Goal: Task Accomplishment & Management: Manage account settings

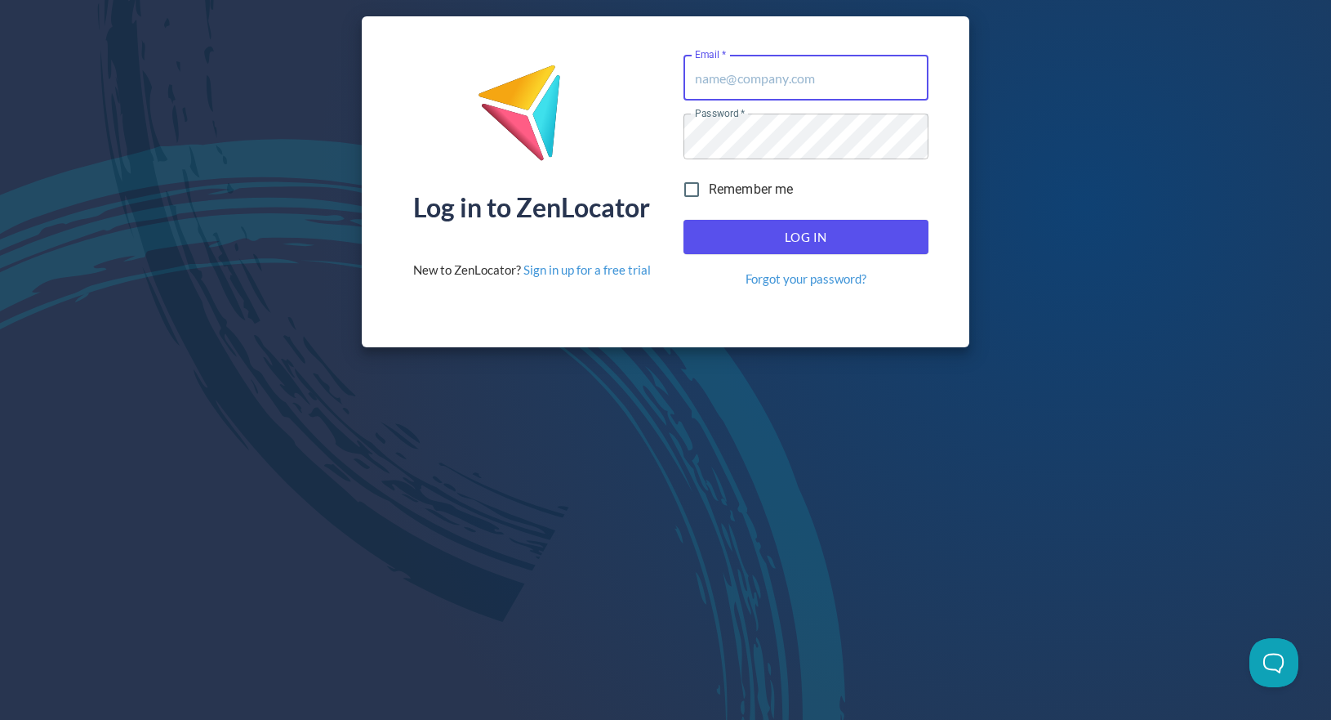
type input "[EMAIL_ADDRESS][DOMAIN_NAME]"
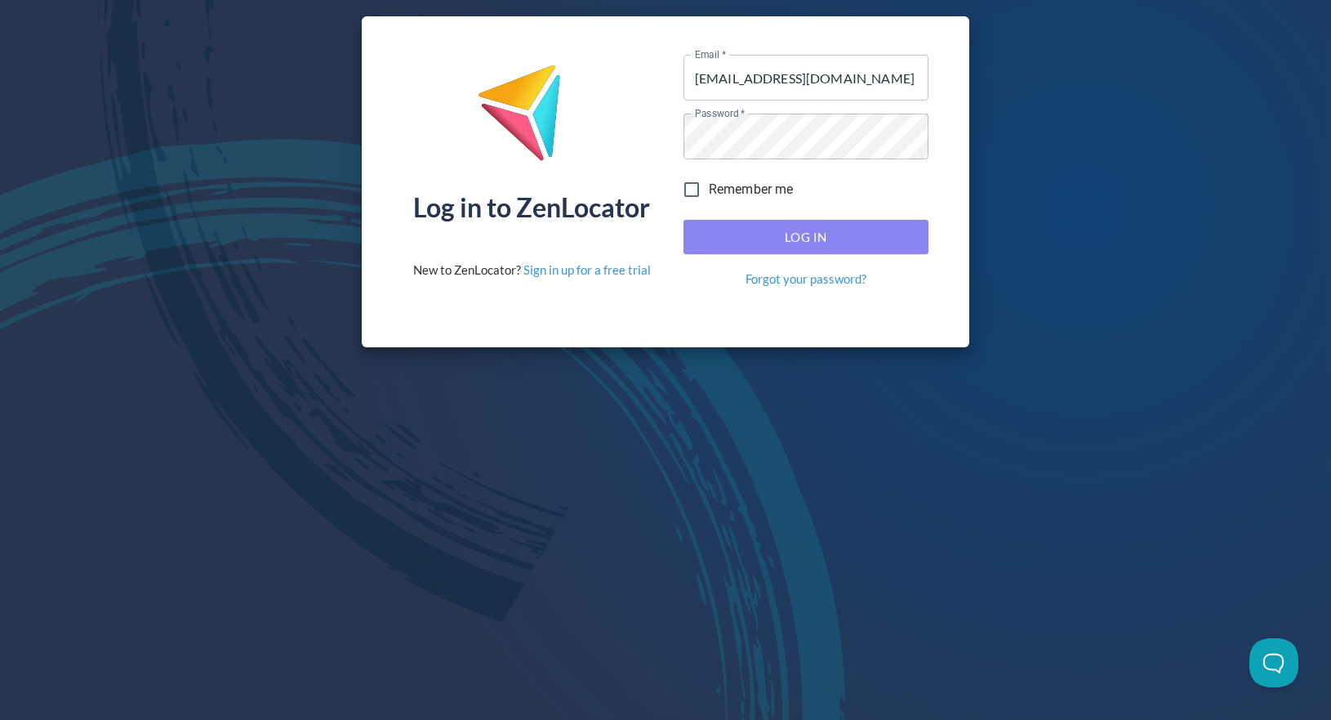
click at [776, 236] on span "Log In" at bounding box center [806, 236] width 209 height 21
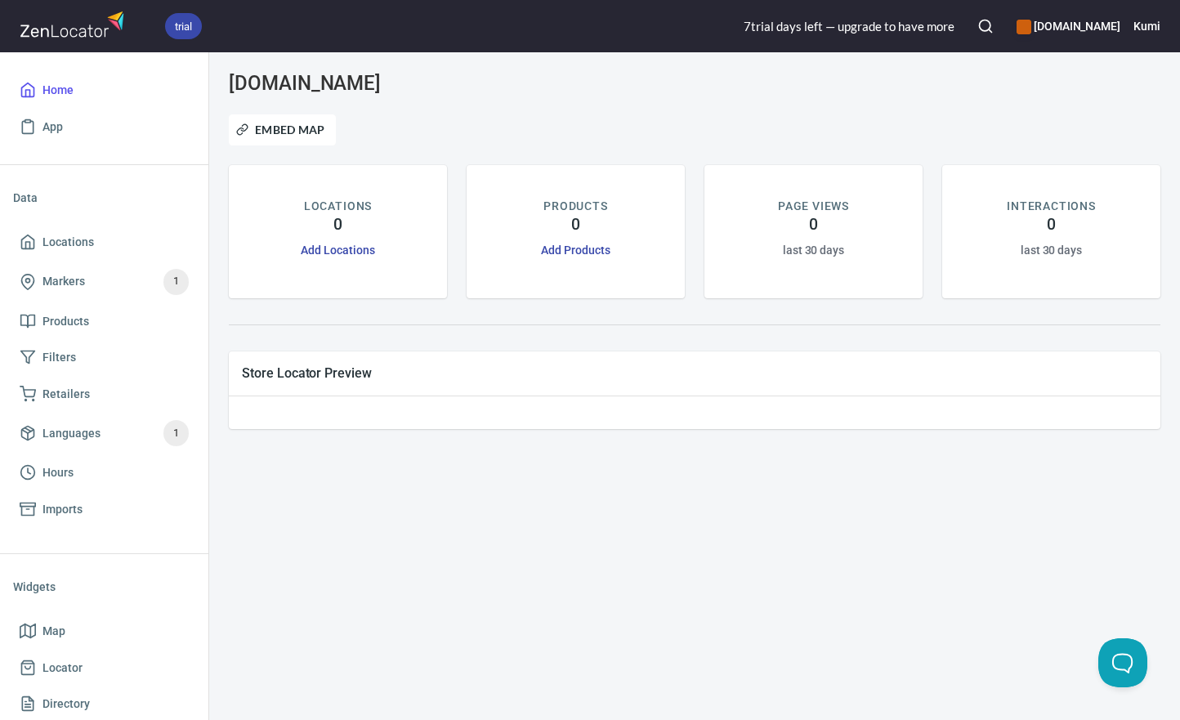
drag, startPoint x: 246, startPoint y: 492, endPoint x: 239, endPoint y: 450, distance: 42.3
click at [246, 492] on div "[DOMAIN_NAME] Embed Map LOCATIONS 0 Add Locations PRODUCTS 0 Add Products PAGE …" at bounding box center [694, 385] width 970 height 667
click at [1155, 31] on h6 "Kumi" at bounding box center [1146, 26] width 27 height 18
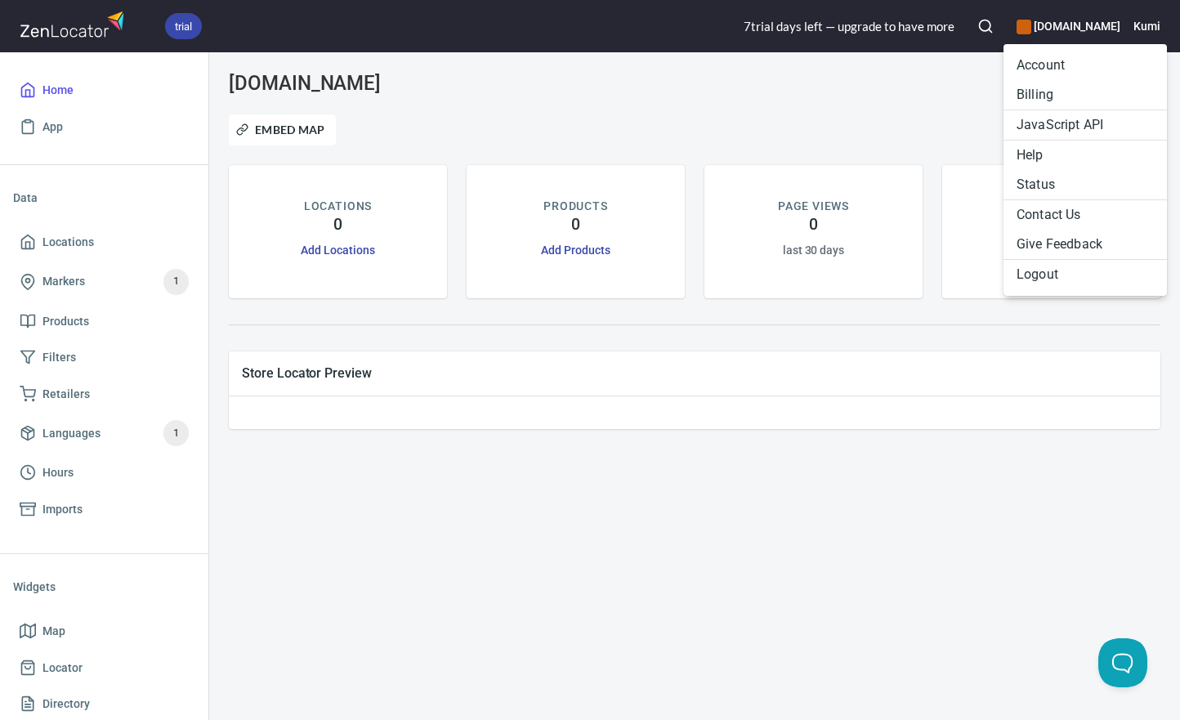
click at [1057, 91] on li "Billing" at bounding box center [1084, 94] width 163 height 29
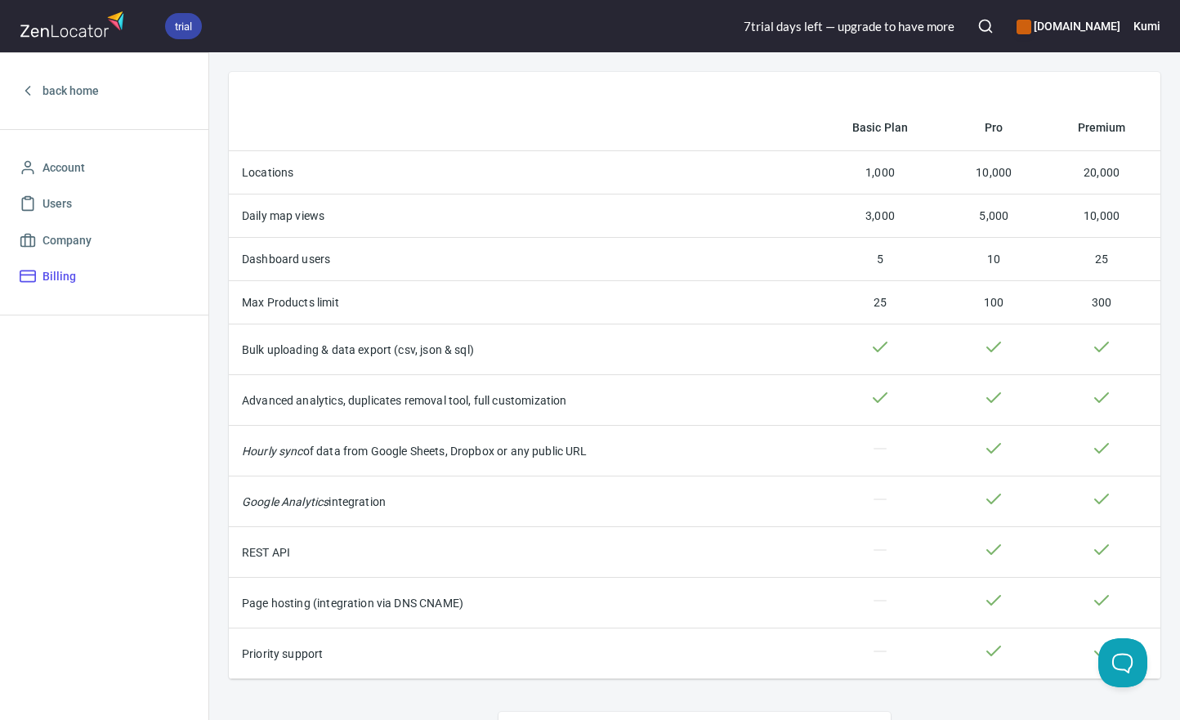
click at [169, 389] on div "back home Account Users Company Billing" at bounding box center [104, 385] width 208 height 667
click at [129, 402] on div "back home Account Users Company Billing" at bounding box center [104, 385] width 208 height 667
drag, startPoint x: 129, startPoint y: 598, endPoint x: 224, endPoint y: 514, distance: 126.7
click at [129, 598] on div "back home Account Users Company Billing" at bounding box center [104, 385] width 208 height 667
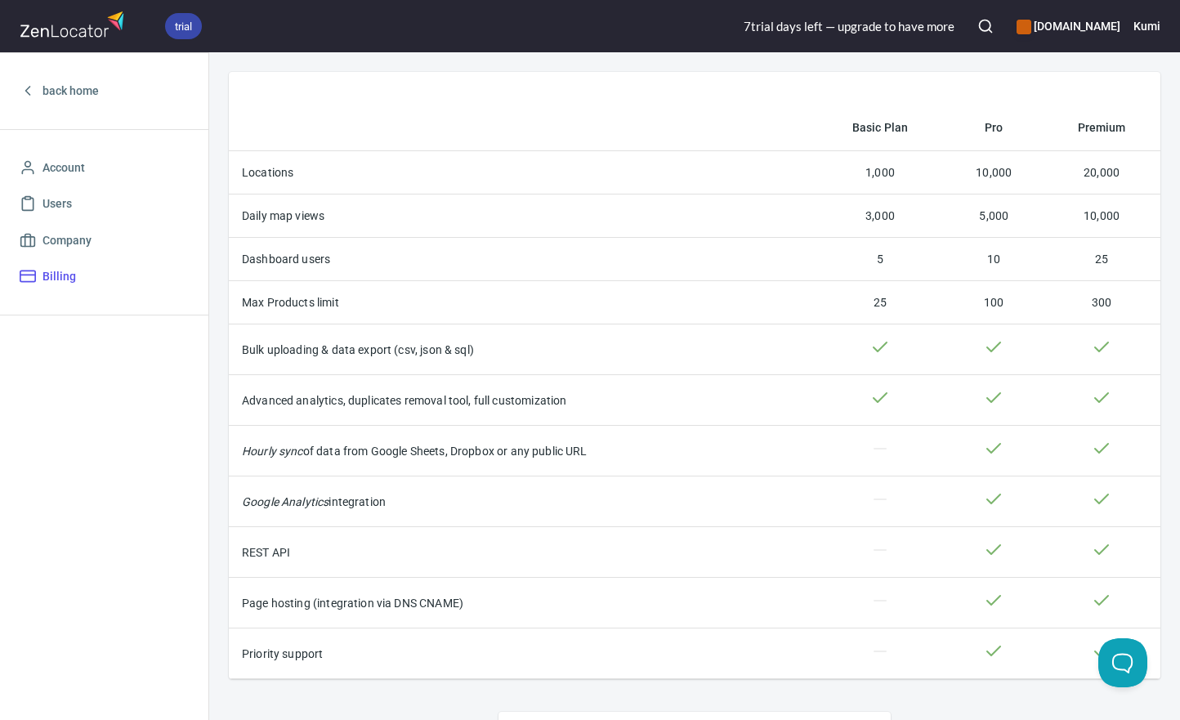
drag, startPoint x: 1108, startPoint y: 0, endPoint x: 846, endPoint y: 89, distance: 276.1
click at [846, 89] on div "Basic Plan Pro Premium Locations 1,000 10,000 20,000 Daily map views 3,000 5,00…" at bounding box center [694, 375] width 931 height 607
click at [1153, 25] on h6 "Kumi" at bounding box center [1146, 26] width 27 height 18
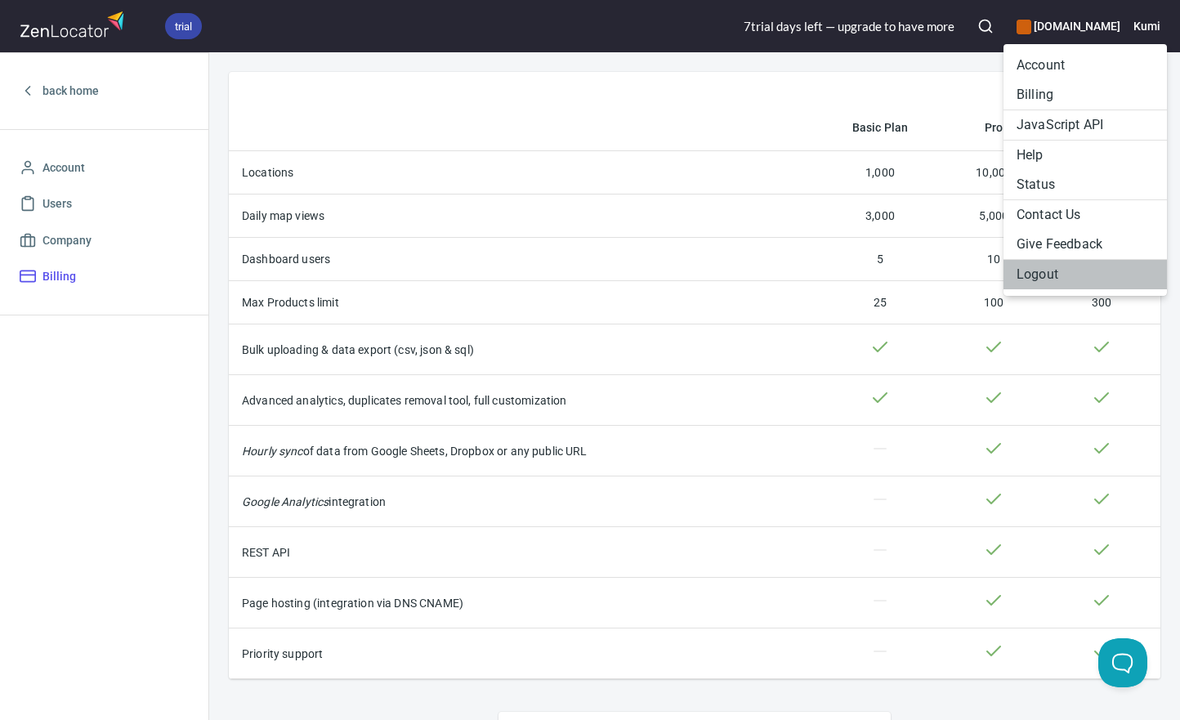
click at [1037, 281] on li "Logout" at bounding box center [1084, 274] width 163 height 29
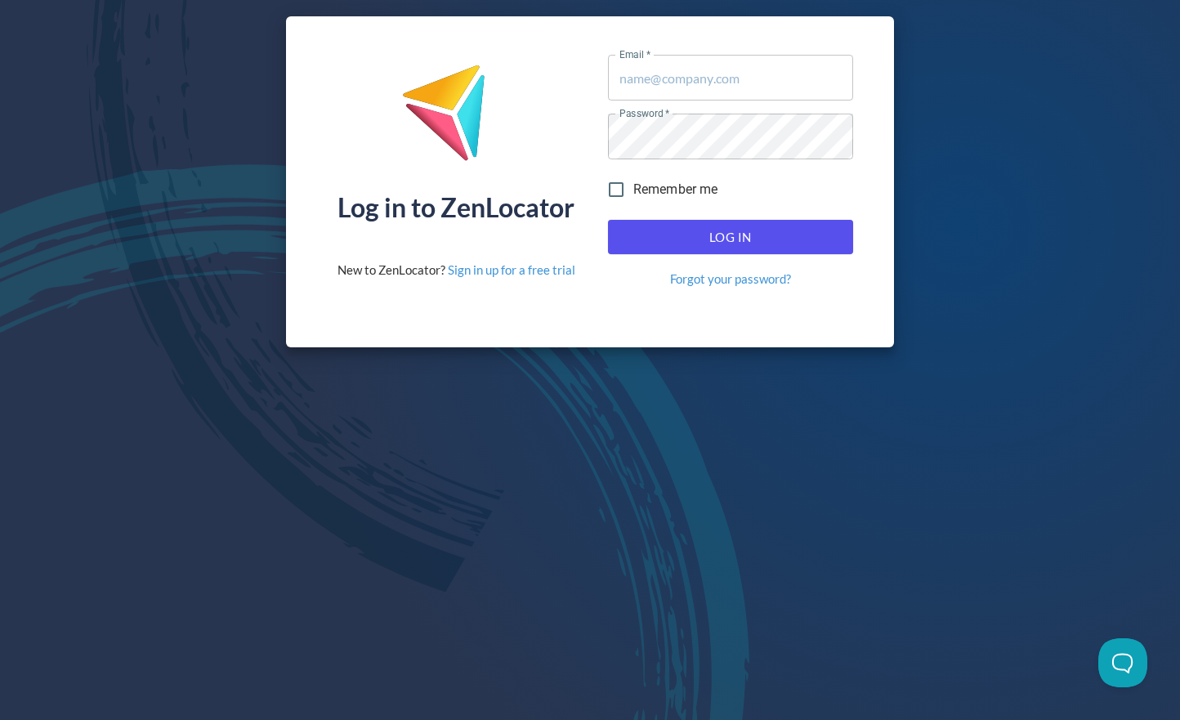
type input "[EMAIL_ADDRESS][DOMAIN_NAME]"
click at [162, 20] on div "Log in to ZenLocator New to ZenLocator? Sign in up for a free trial Email   * y…" at bounding box center [590, 181] width 1180 height 363
